Goal: Check status: Check status

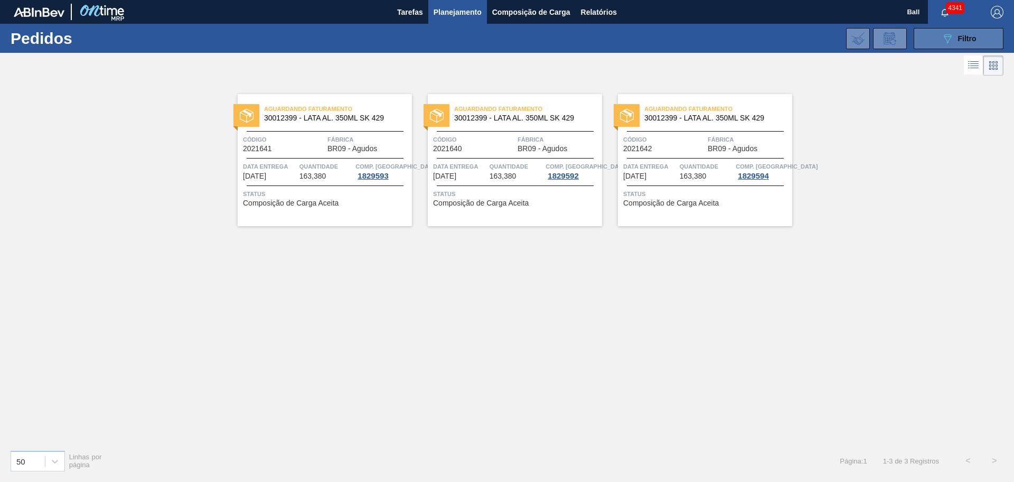
click at [949, 40] on icon "089F7B8B-B2A5-4AFE-B5C0-19BA573D28AC" at bounding box center [948, 38] width 13 height 13
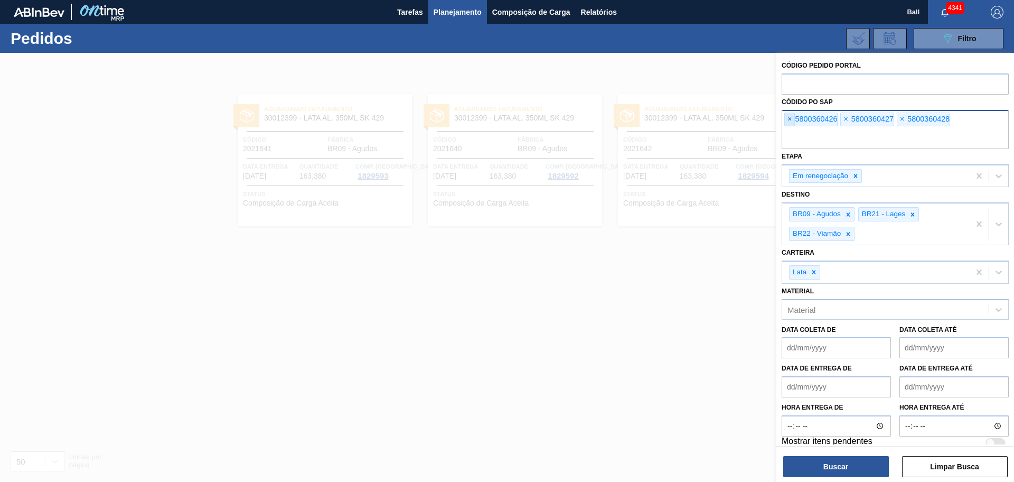
click at [791, 120] on span "×" at bounding box center [790, 119] width 10 height 13
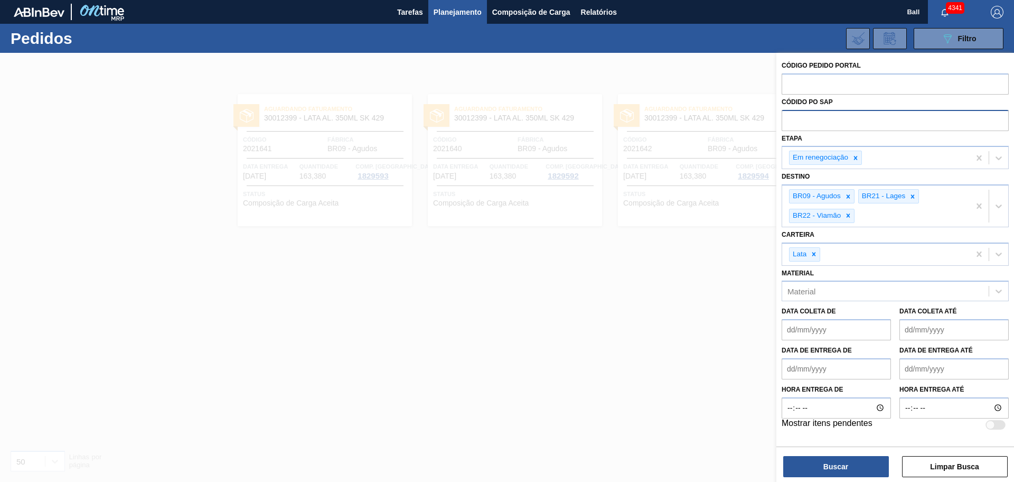
paste input "text"
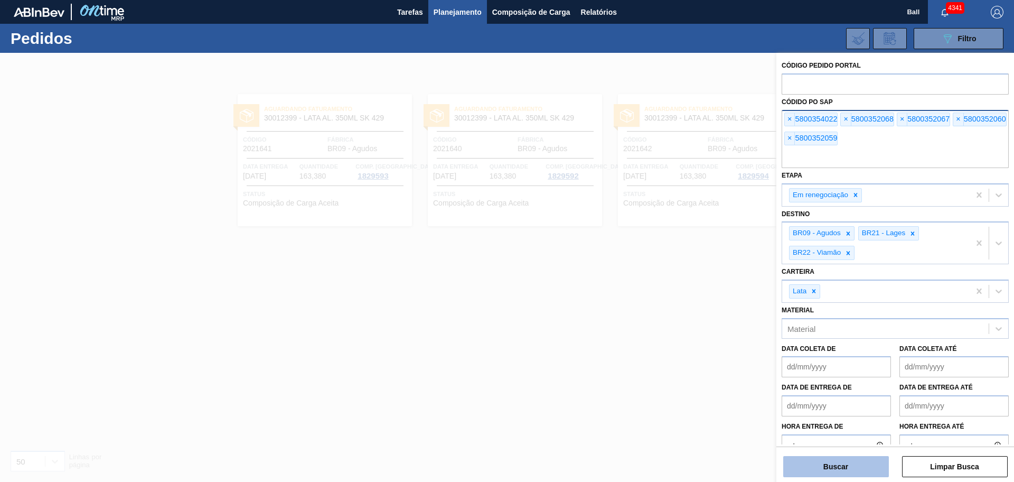
click at [818, 466] on button "Buscar" at bounding box center [837, 466] width 106 height 21
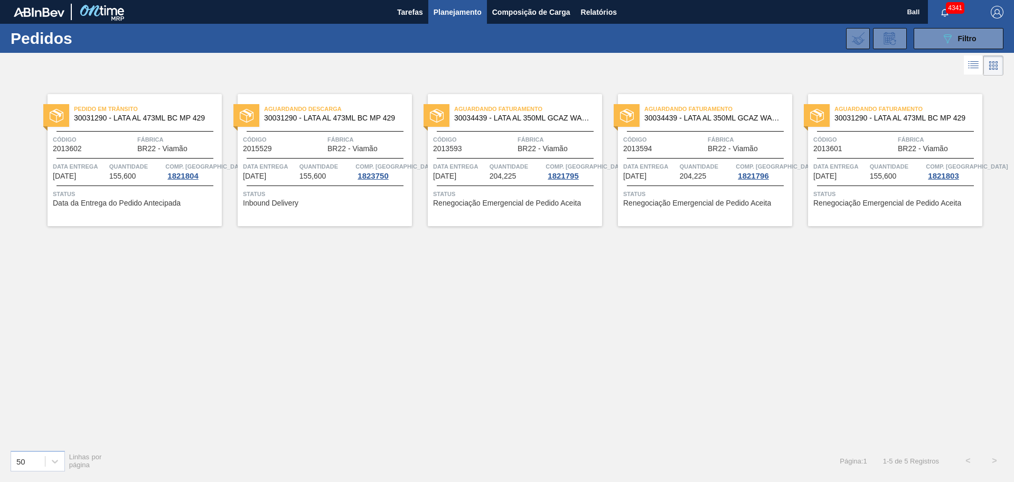
click at [676, 149] on div "Código 2013594" at bounding box center [664, 143] width 82 height 18
click at [900, 160] on div "Aguardando Faturamento 30031290 - LATA AL 473ML BC MP 429 Código 2013601 Fábric…" at bounding box center [895, 160] width 174 height 132
click at [139, 178] on div "Quantidade 155,600" at bounding box center [136, 170] width 54 height 19
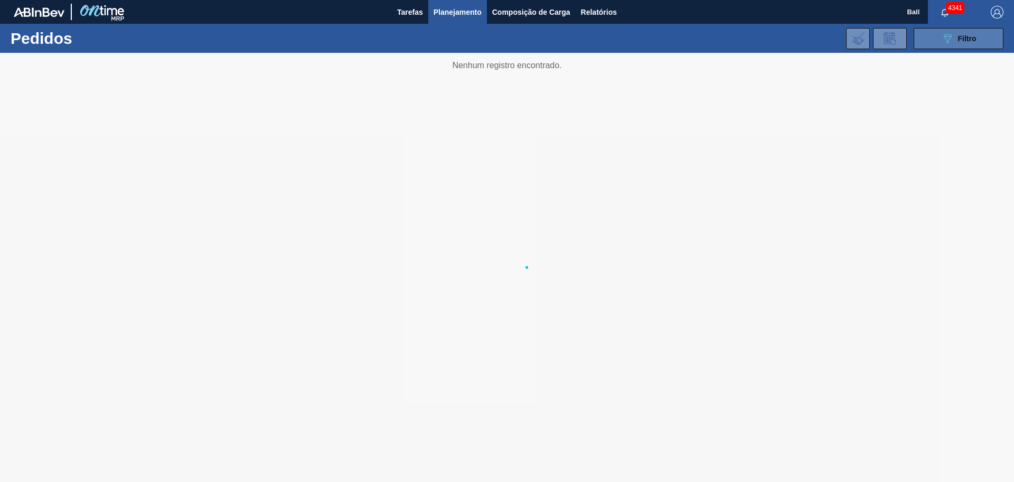
click at [928, 40] on button "089F7B8B-B2A5-4AFE-B5C0-19BA573D28AC Filtro" at bounding box center [959, 38] width 90 height 21
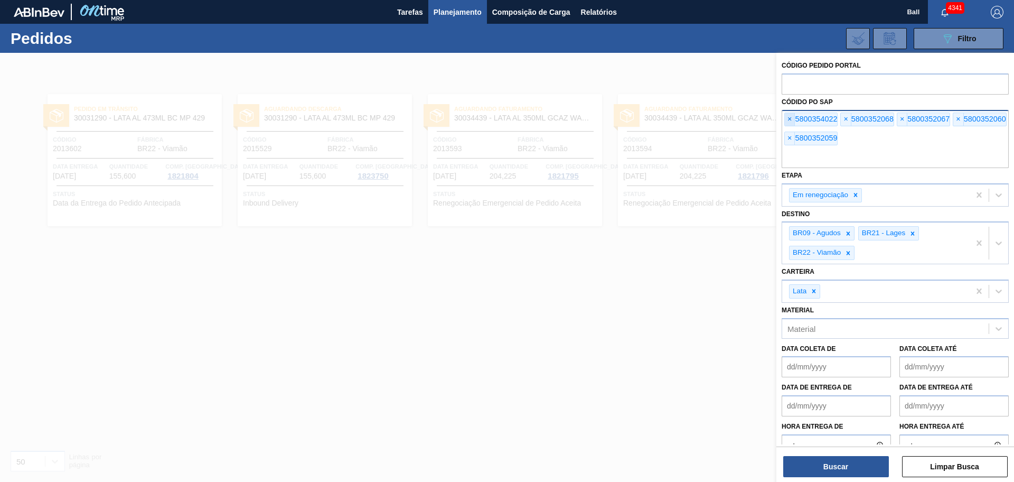
click at [792, 117] on span "×" at bounding box center [790, 119] width 10 height 13
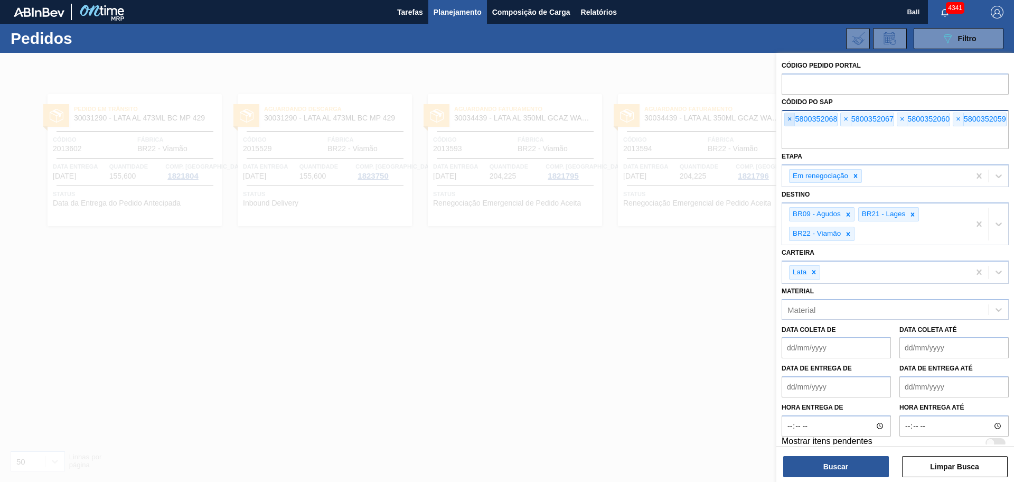
click at [792, 117] on span "×" at bounding box center [790, 119] width 10 height 13
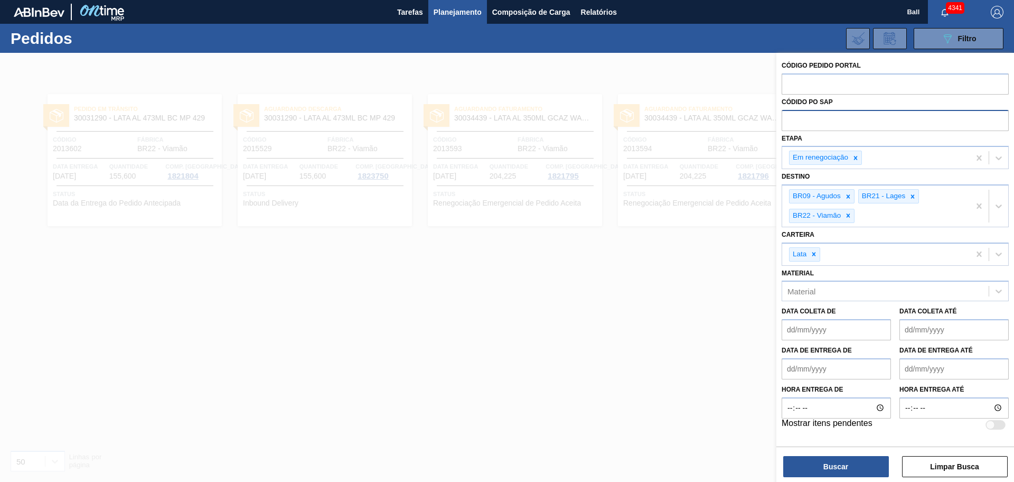
paste input "text"
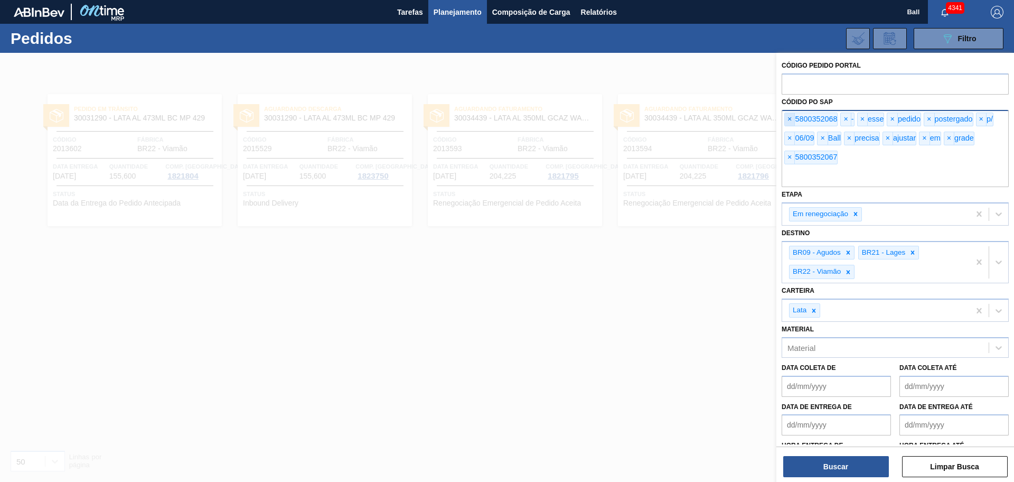
click at [793, 120] on span "×" at bounding box center [790, 119] width 10 height 13
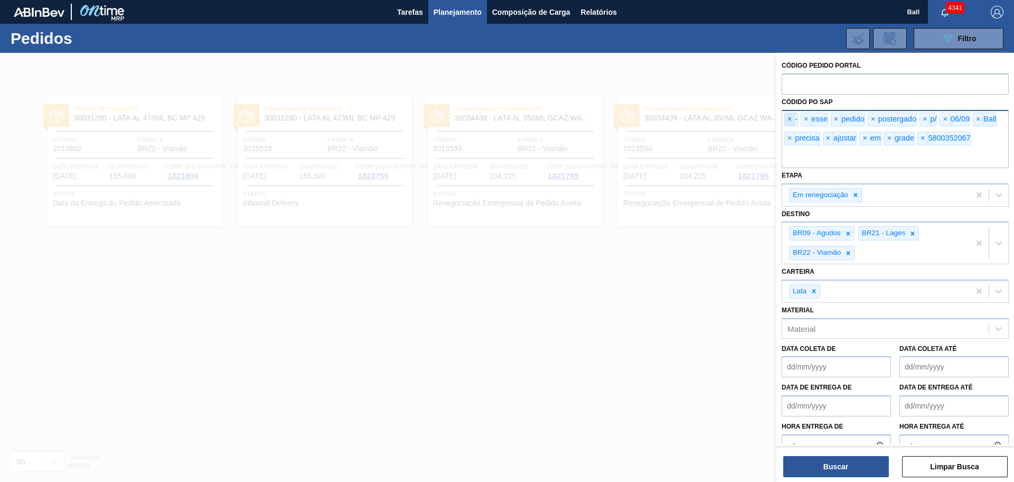
click at [793, 120] on span "×" at bounding box center [790, 119] width 10 height 13
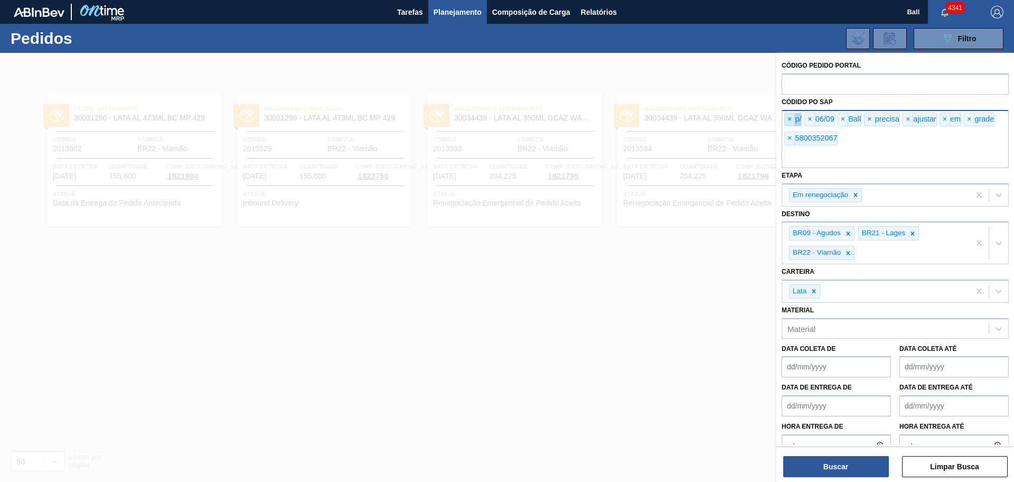
click at [793, 120] on span "×" at bounding box center [790, 119] width 10 height 13
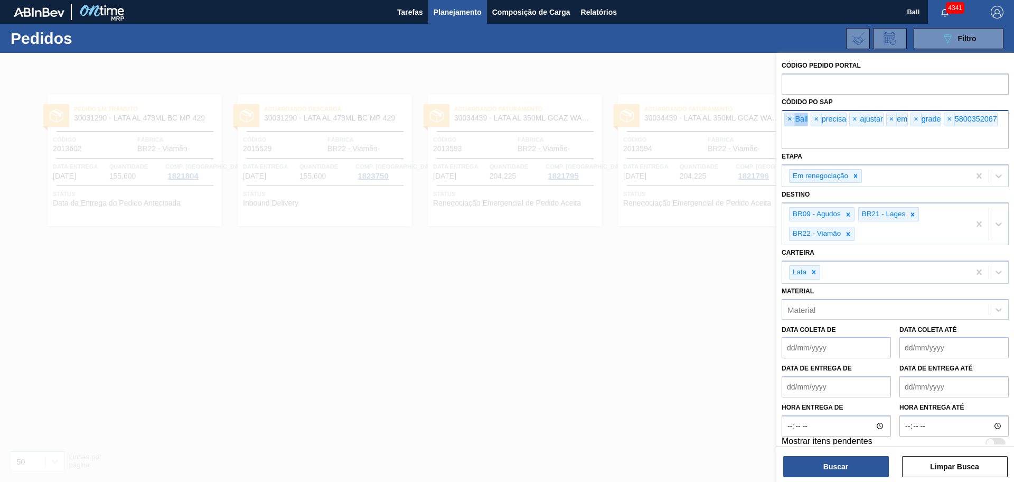
click at [793, 120] on span "×" at bounding box center [790, 119] width 10 height 13
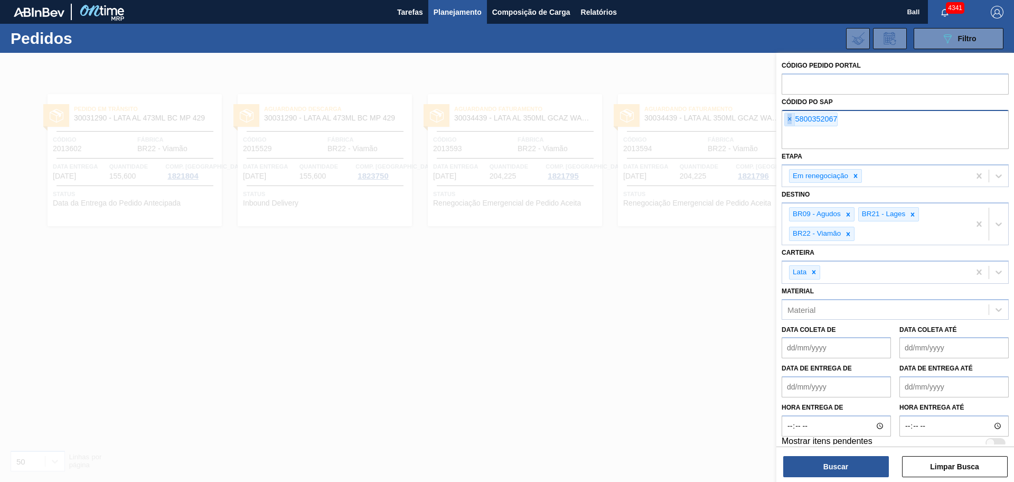
click at [793, 120] on span "×" at bounding box center [790, 119] width 10 height 13
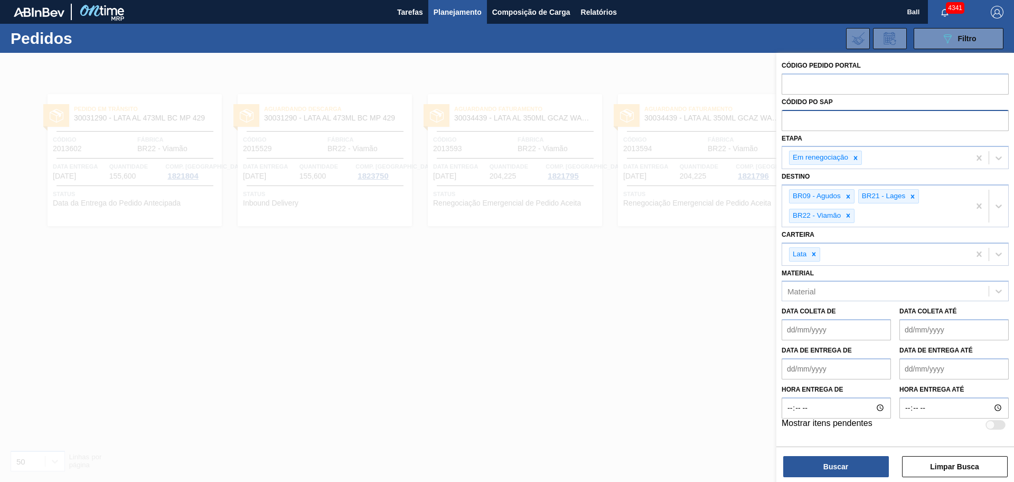
paste input "text"
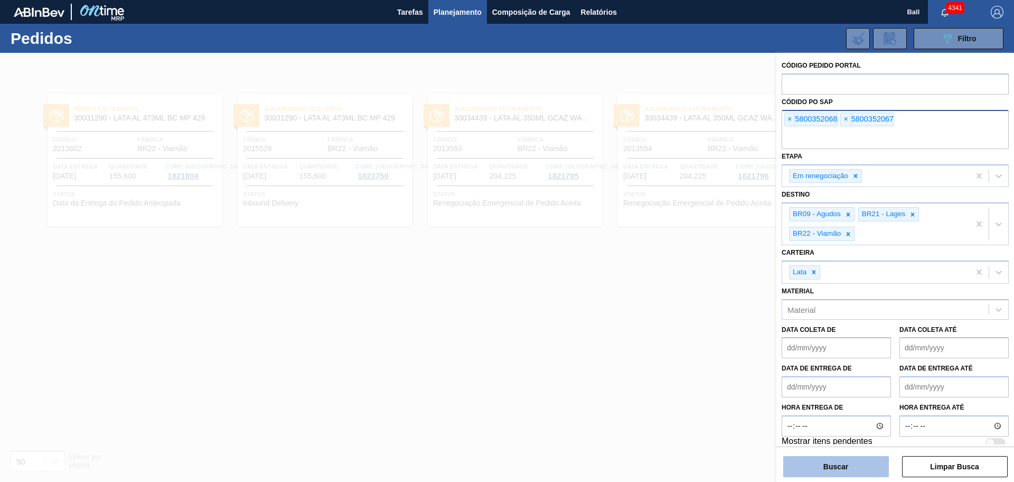
click at [861, 474] on button "Buscar" at bounding box center [837, 466] width 106 height 21
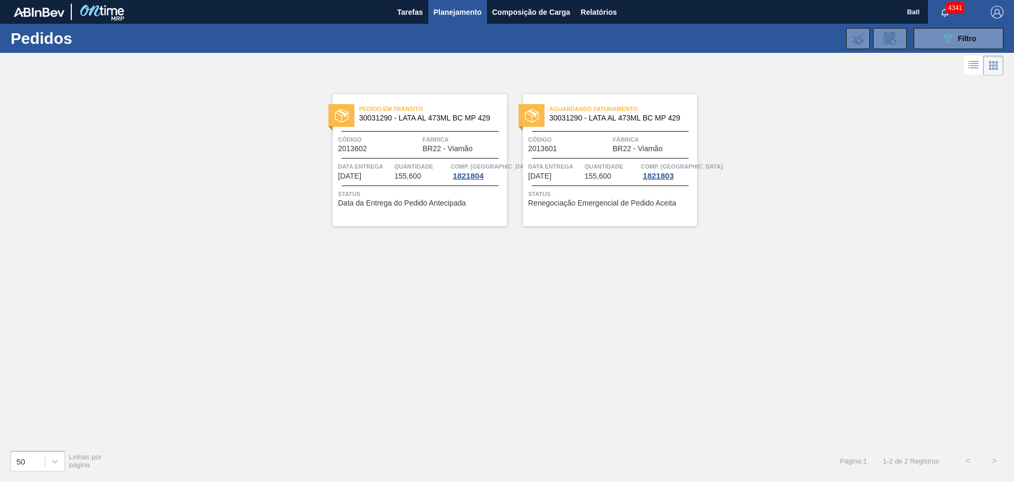
click at [407, 180] on div "Pedido em Trânsito 30031290 - LATA AL 473ML BC MP 429 Código 2013602 Fábrica BR…" at bounding box center [420, 160] width 174 height 132
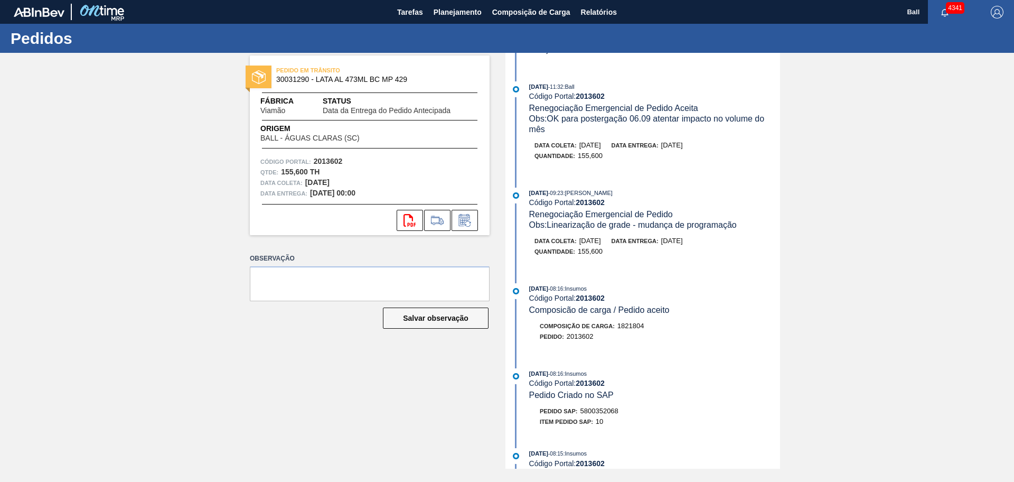
scroll to position [198, 0]
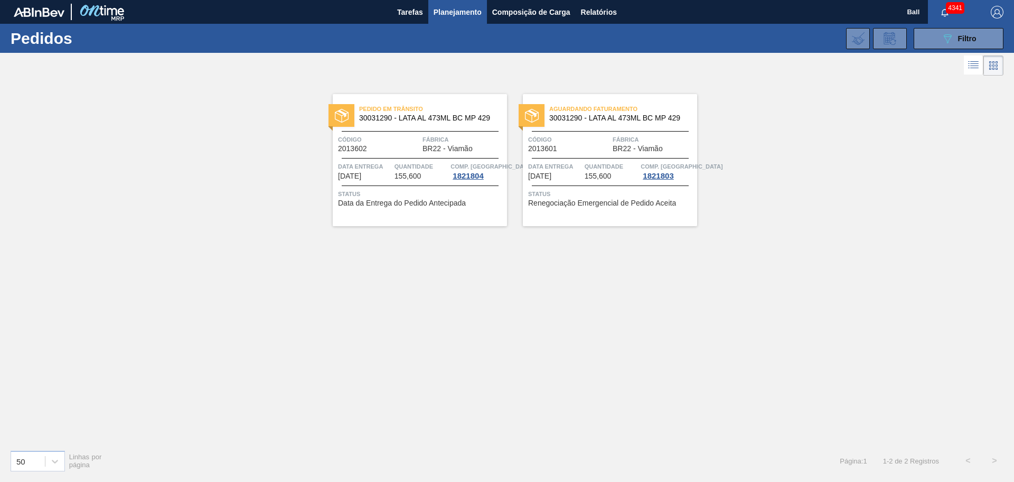
click at [609, 164] on span "Quantidade" at bounding box center [612, 166] width 54 height 11
click at [936, 36] on button "089F7B8B-B2A5-4AFE-B5C0-19BA573D28AC Filtro" at bounding box center [959, 38] width 90 height 21
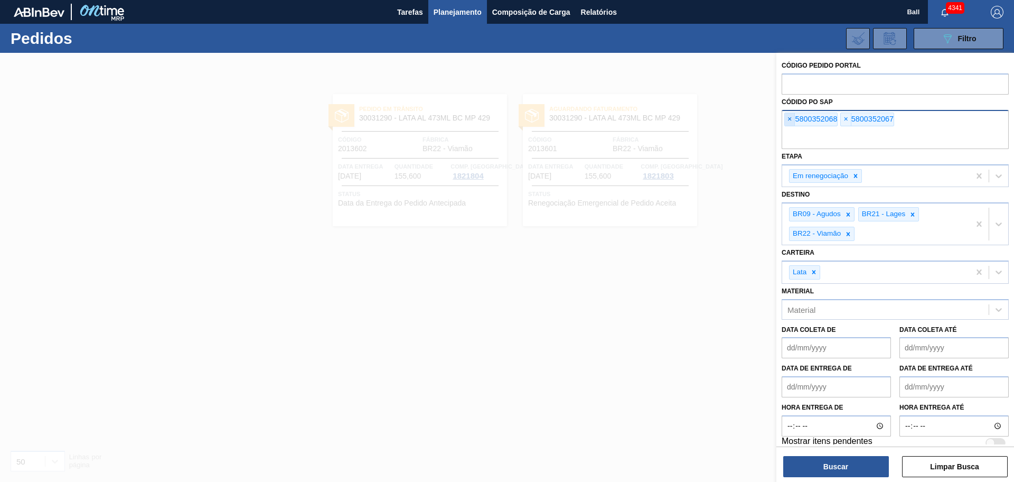
click at [786, 116] on span "×" at bounding box center [790, 119] width 10 height 13
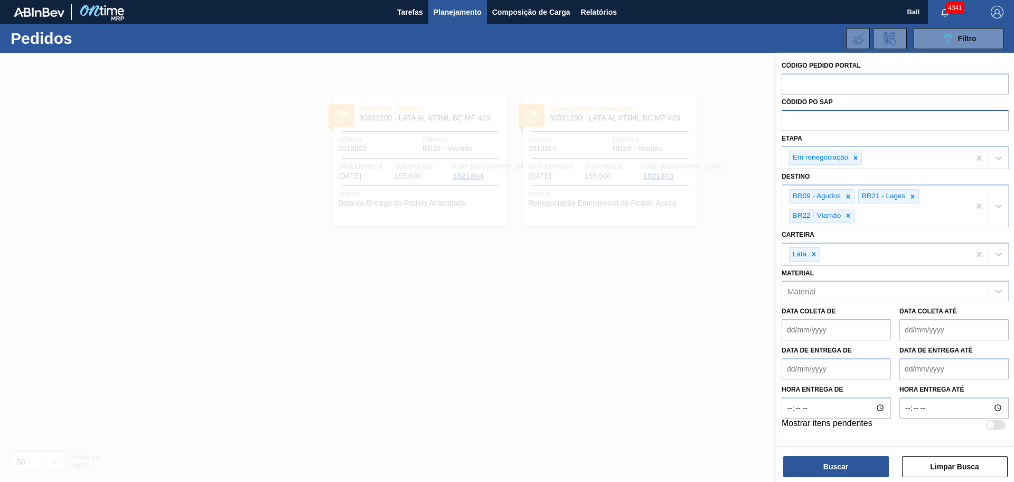
paste input "5800352060"
type input "5800352060"
click at [847, 465] on button "Buscar" at bounding box center [837, 466] width 106 height 21
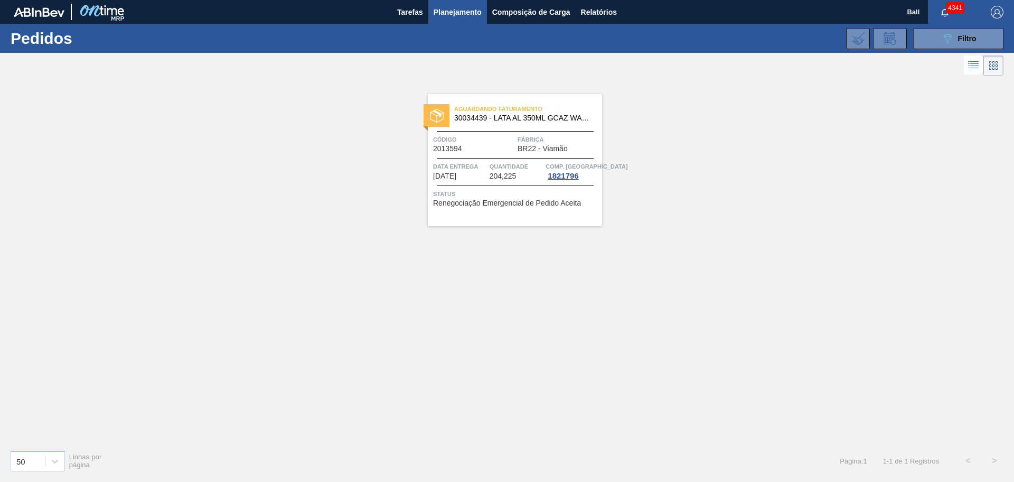
click at [481, 157] on div "Aguardando Faturamento 30034439 - LATA AL 350ML GCAZ WANDINHA Código 2013594 Fá…" at bounding box center [515, 160] width 174 height 132
click at [918, 36] on button "089F7B8B-B2A5-4AFE-B5C0-19BA573D28AC Filtro" at bounding box center [959, 38] width 90 height 21
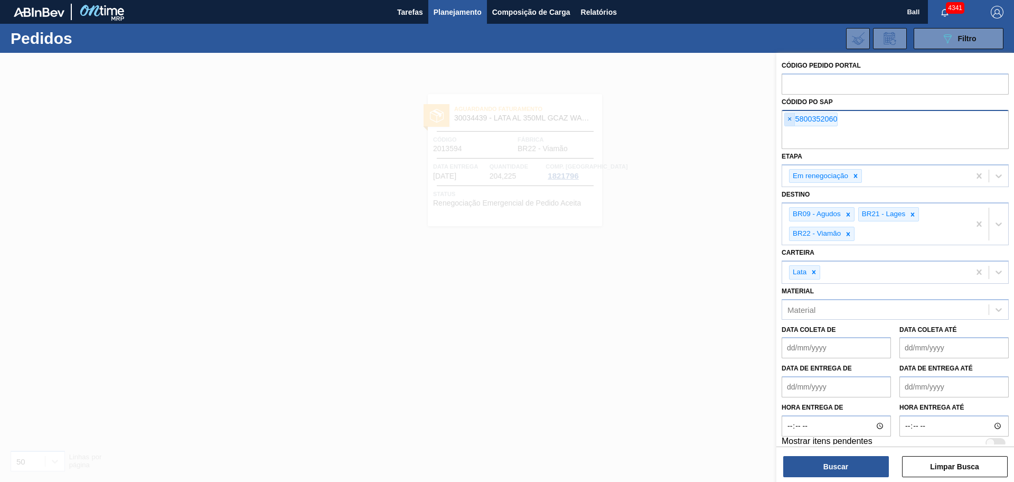
click at [795, 122] on span "×" at bounding box center [790, 119] width 10 height 13
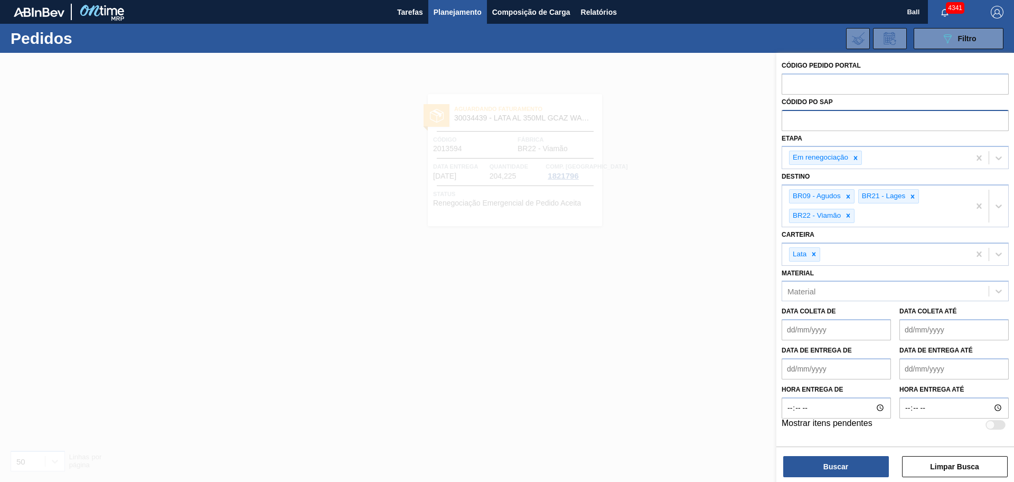
paste input "5800352059"
type input "5800352059"
click at [866, 461] on button "Buscar" at bounding box center [837, 466] width 106 height 21
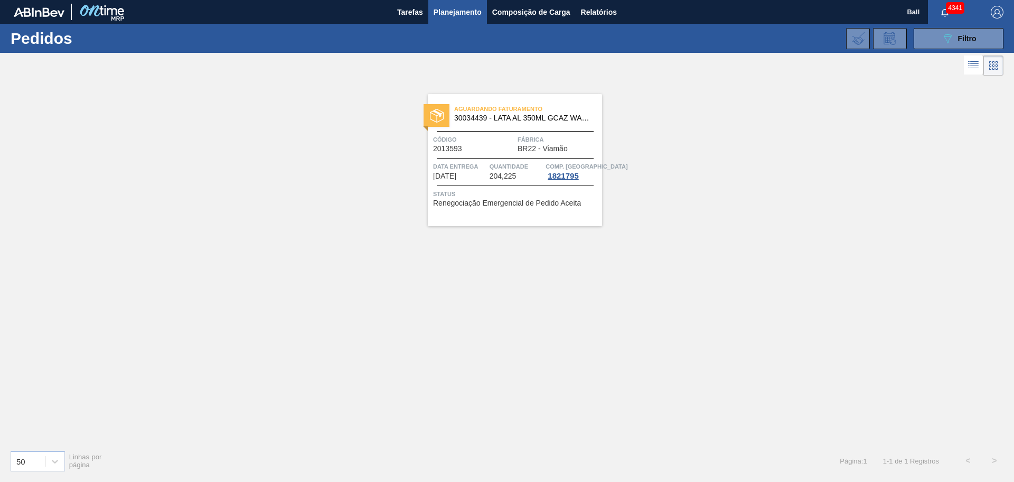
click at [485, 171] on div "Data entrega [DATE]" at bounding box center [460, 170] width 54 height 19
click at [938, 42] on button "089F7B8B-B2A5-4AFE-B5C0-19BA573D28AC Filtro" at bounding box center [959, 38] width 90 height 21
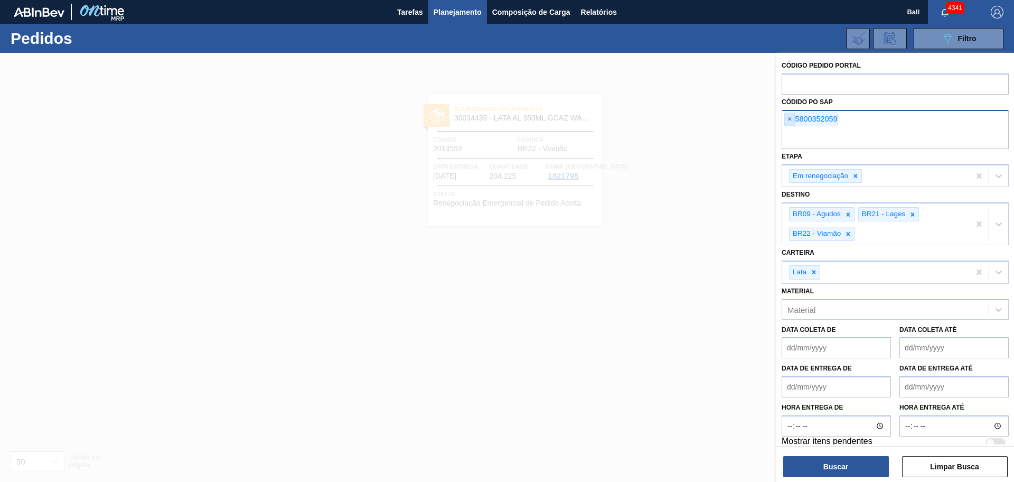
click at [789, 118] on span "×" at bounding box center [790, 119] width 10 height 13
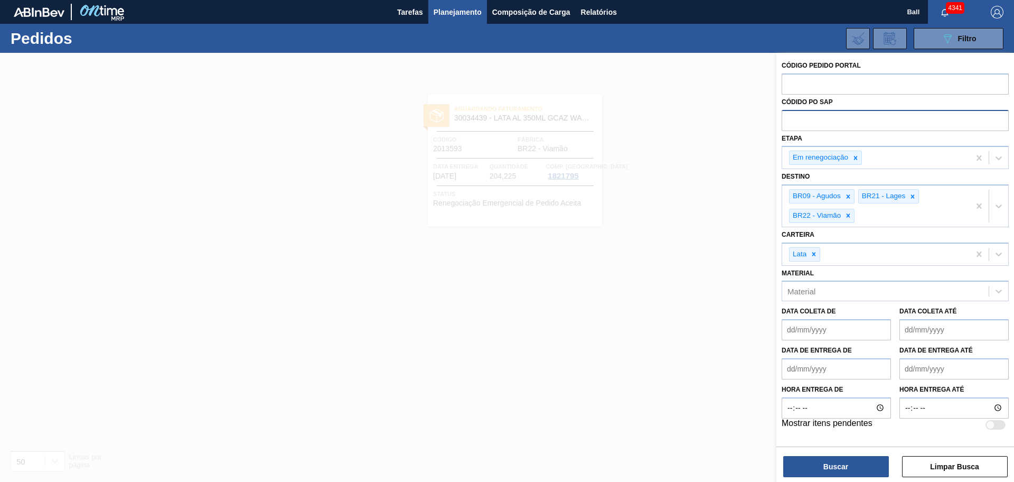
paste input "5800352070"
type input "5800352070"
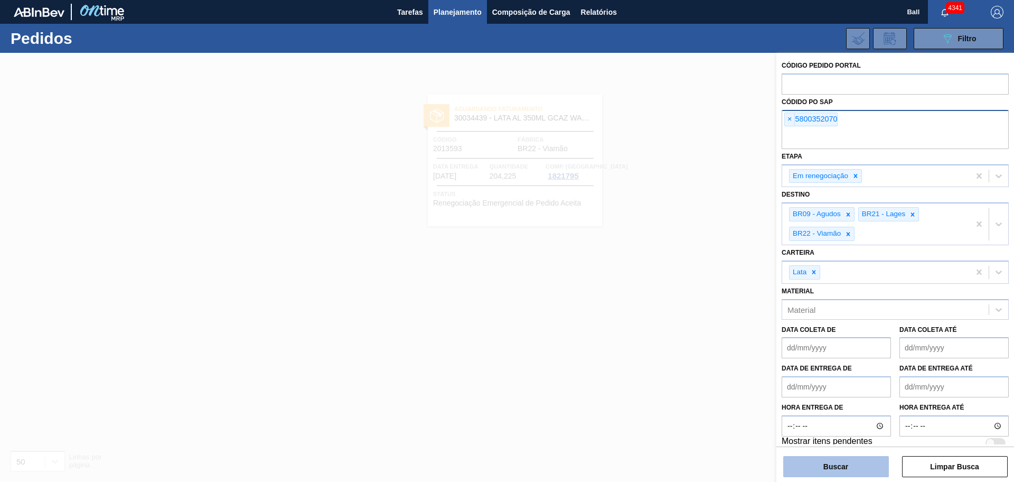
click at [829, 468] on button "Buscar" at bounding box center [837, 466] width 106 height 21
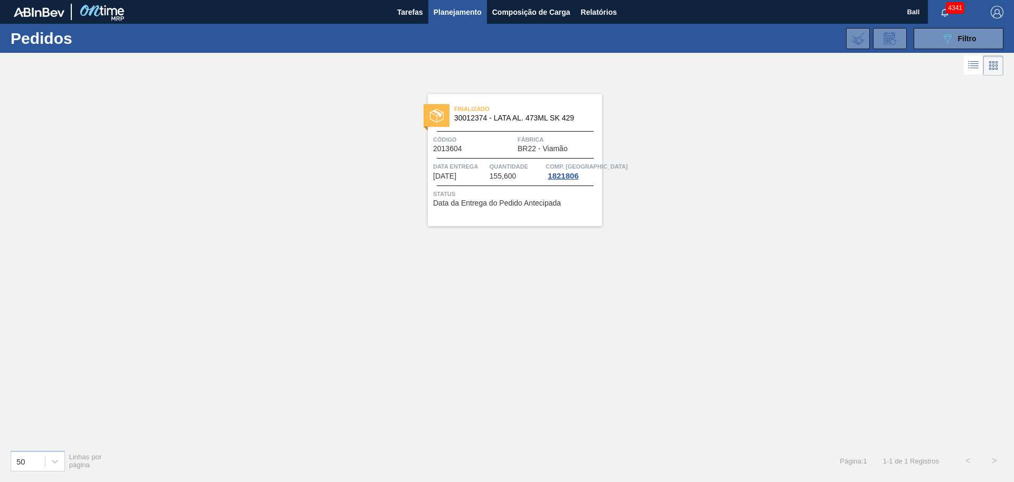
click at [501, 166] on span "Quantidade" at bounding box center [517, 166] width 54 height 11
